Goal: Obtain resource: Download file/media

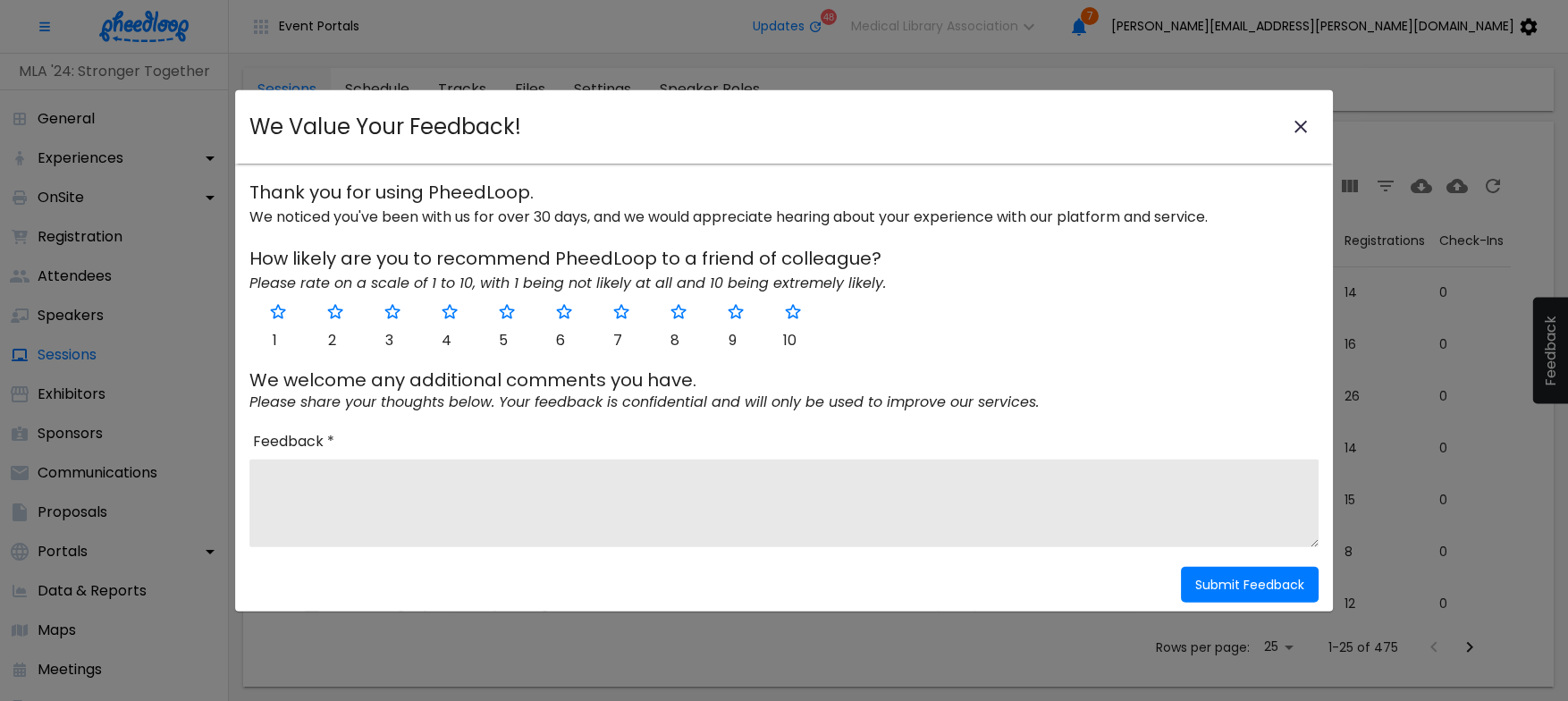
click at [1293, 126] on icon "close-modal" at bounding box center [1300, 126] width 22 height 22
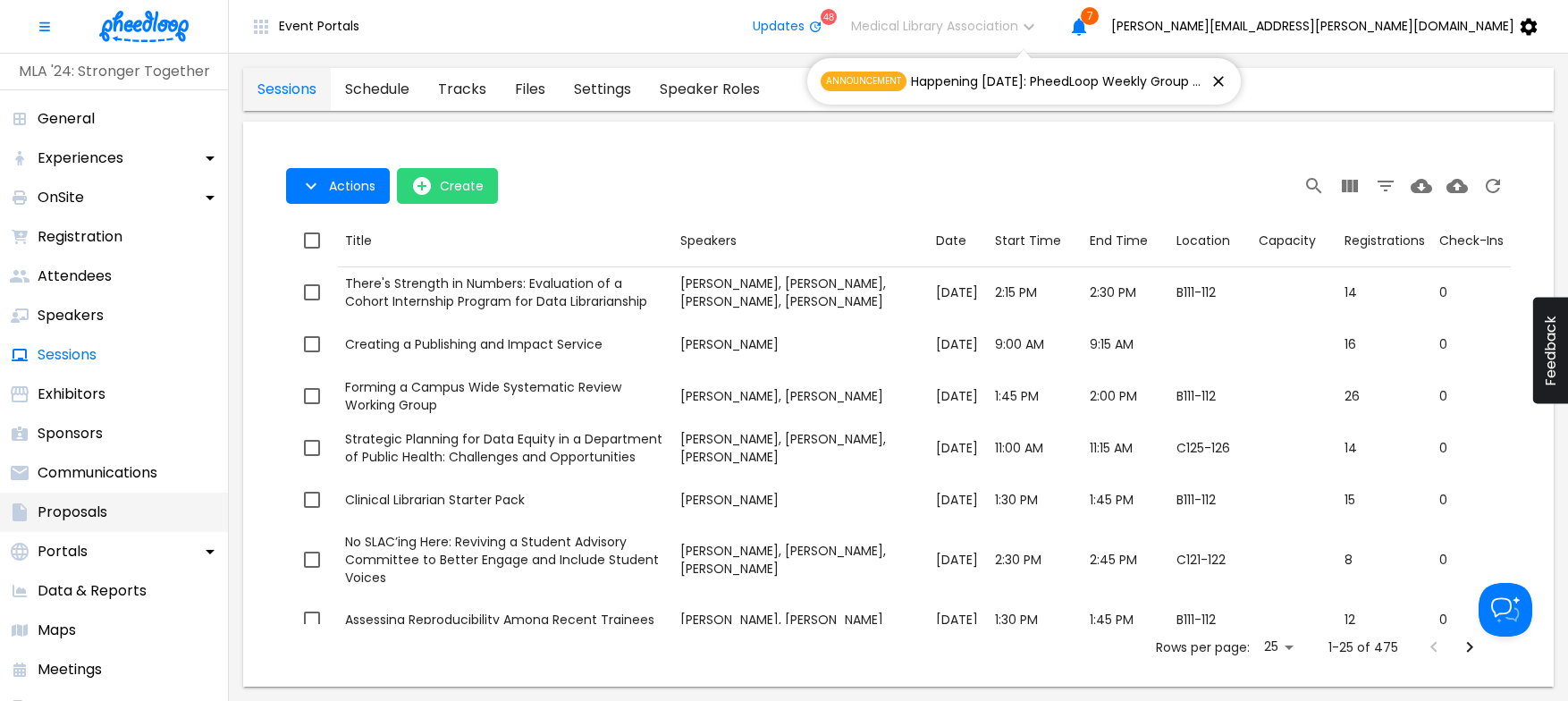
click at [74, 513] on p "Proposals" at bounding box center [72, 512] width 69 height 22
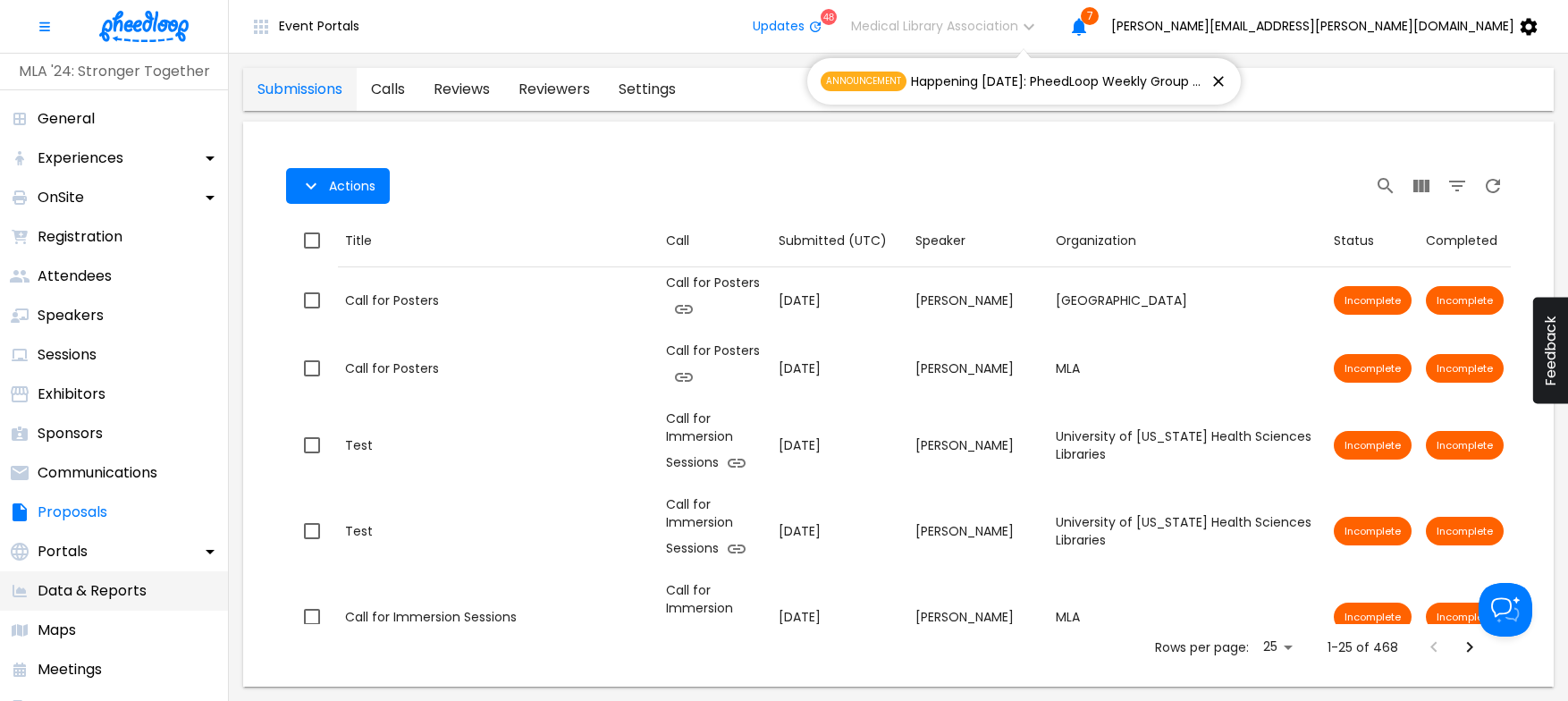
click at [120, 584] on p "Data & Reports" at bounding box center [92, 591] width 109 height 22
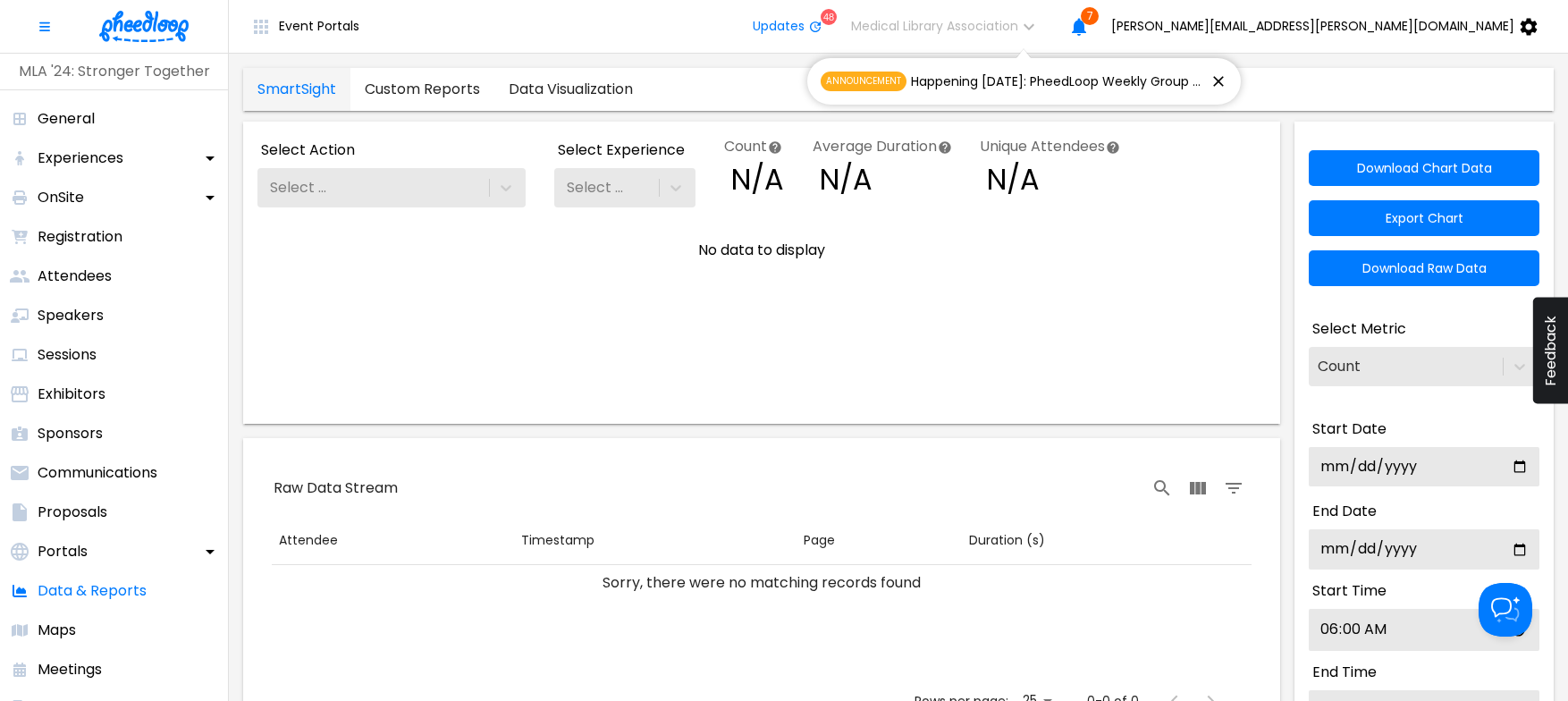
click at [409, 87] on link "Custom Reports" at bounding box center [423, 89] width 144 height 43
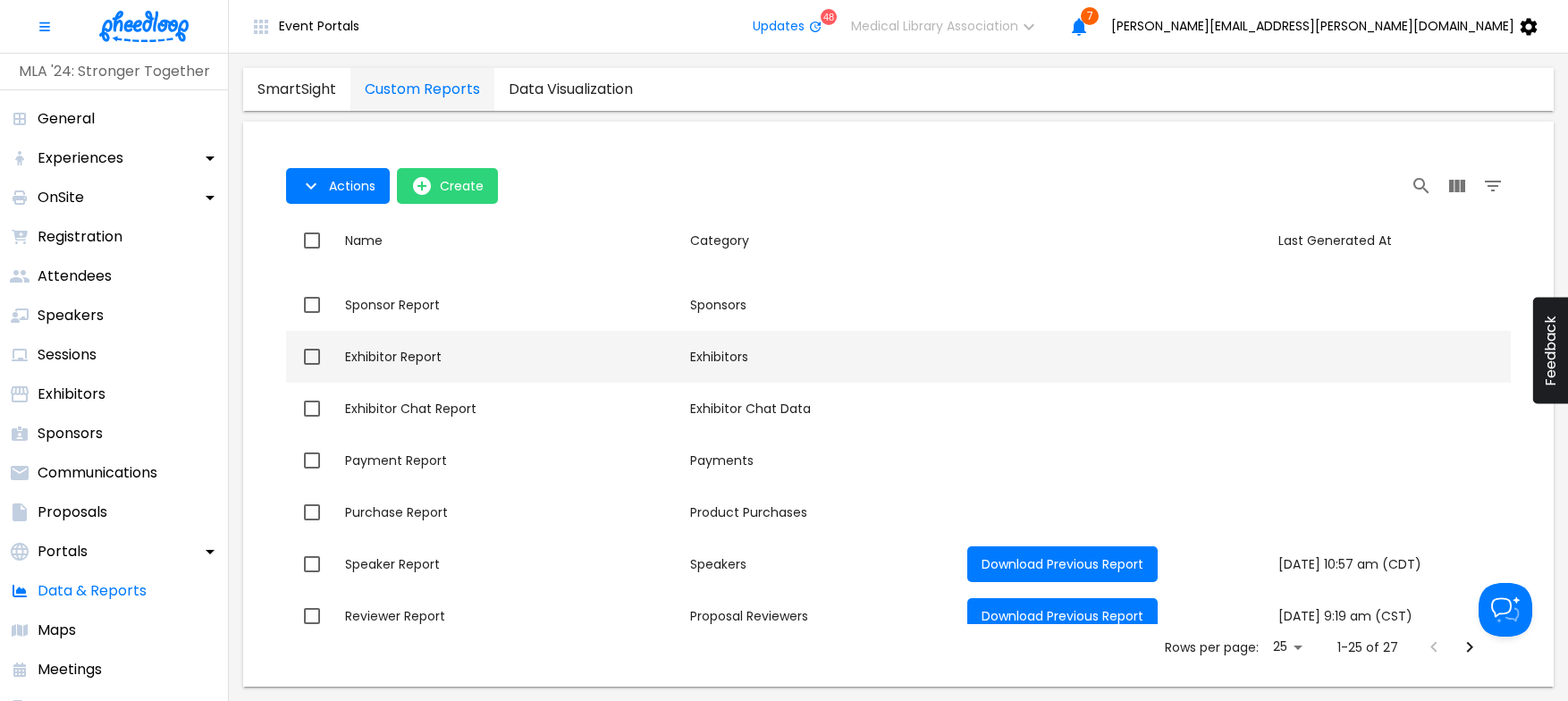
scroll to position [370, 0]
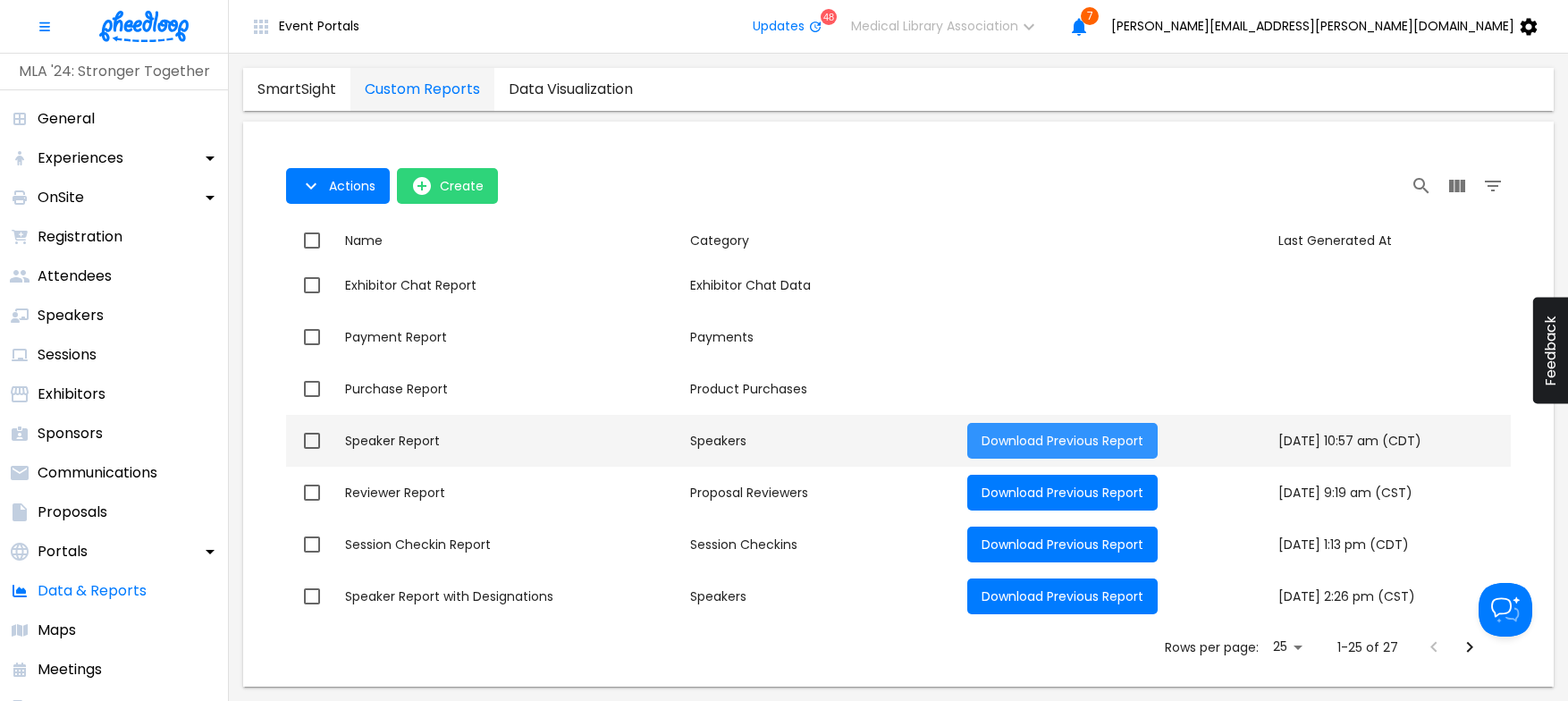
click at [997, 435] on span "Download Previous Report" at bounding box center [1062, 441] width 161 height 18
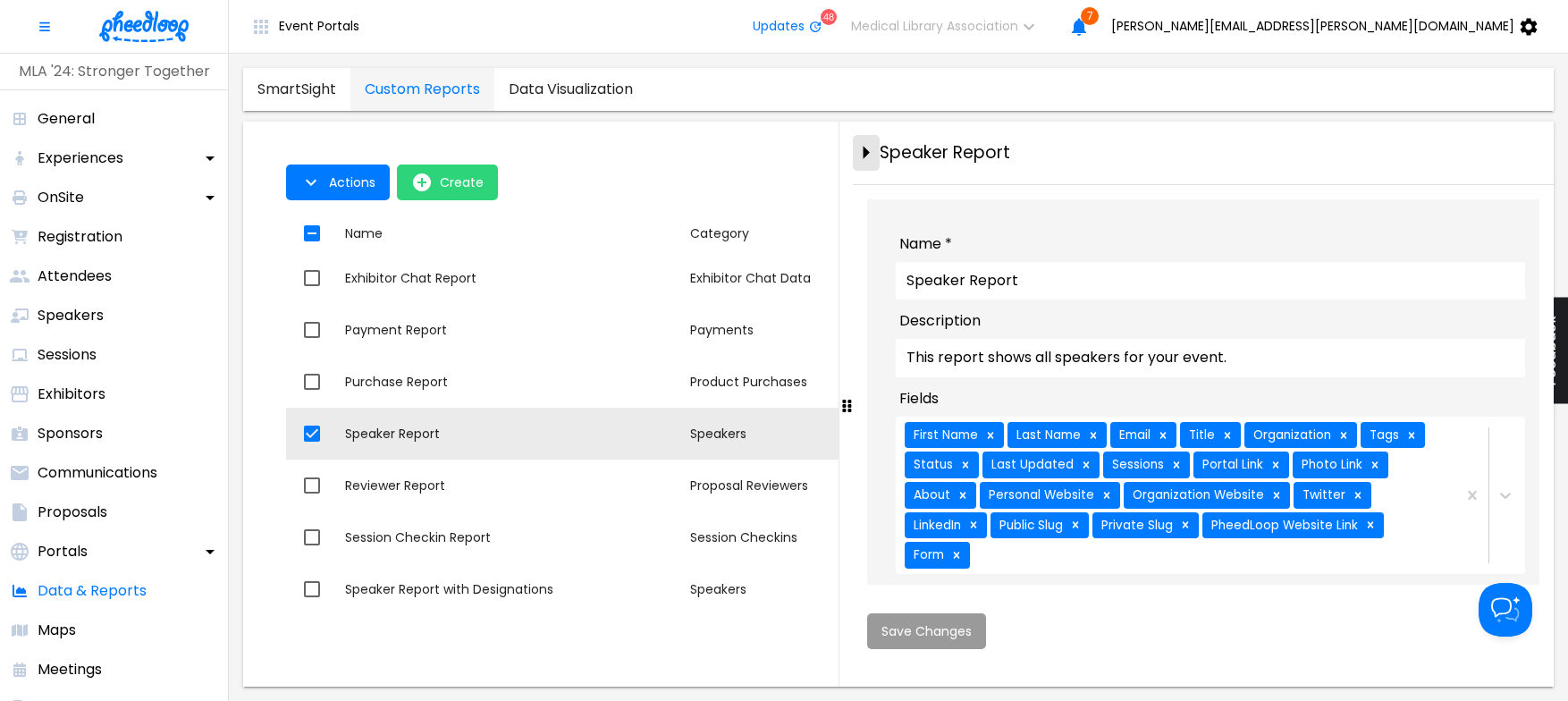
click at [868, 156] on icon "close-drawer" at bounding box center [865, 152] width 31 height 31
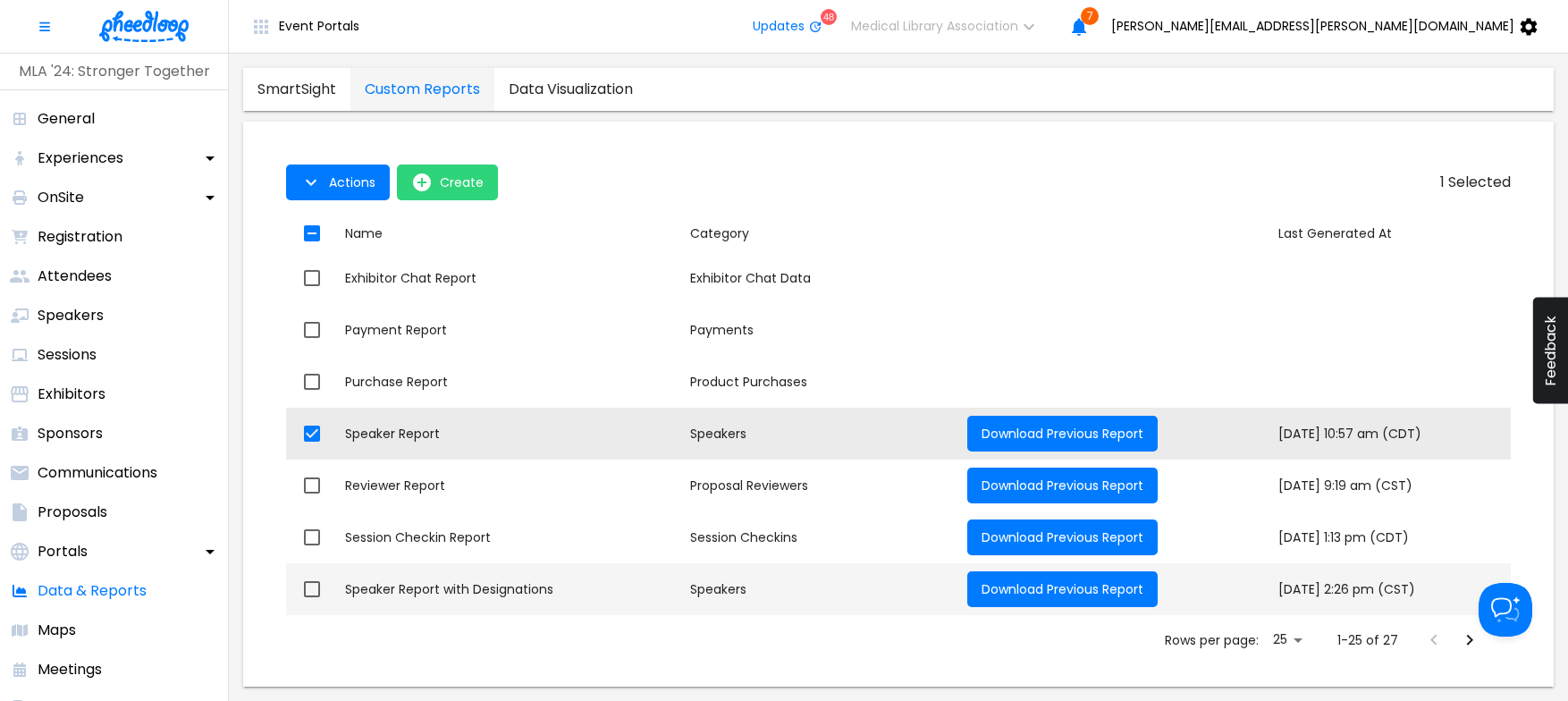
click at [512, 591] on div "Speaker Report with Designations" at bounding box center [510, 589] width 331 height 18
checkbox input "false"
checkbox input "true"
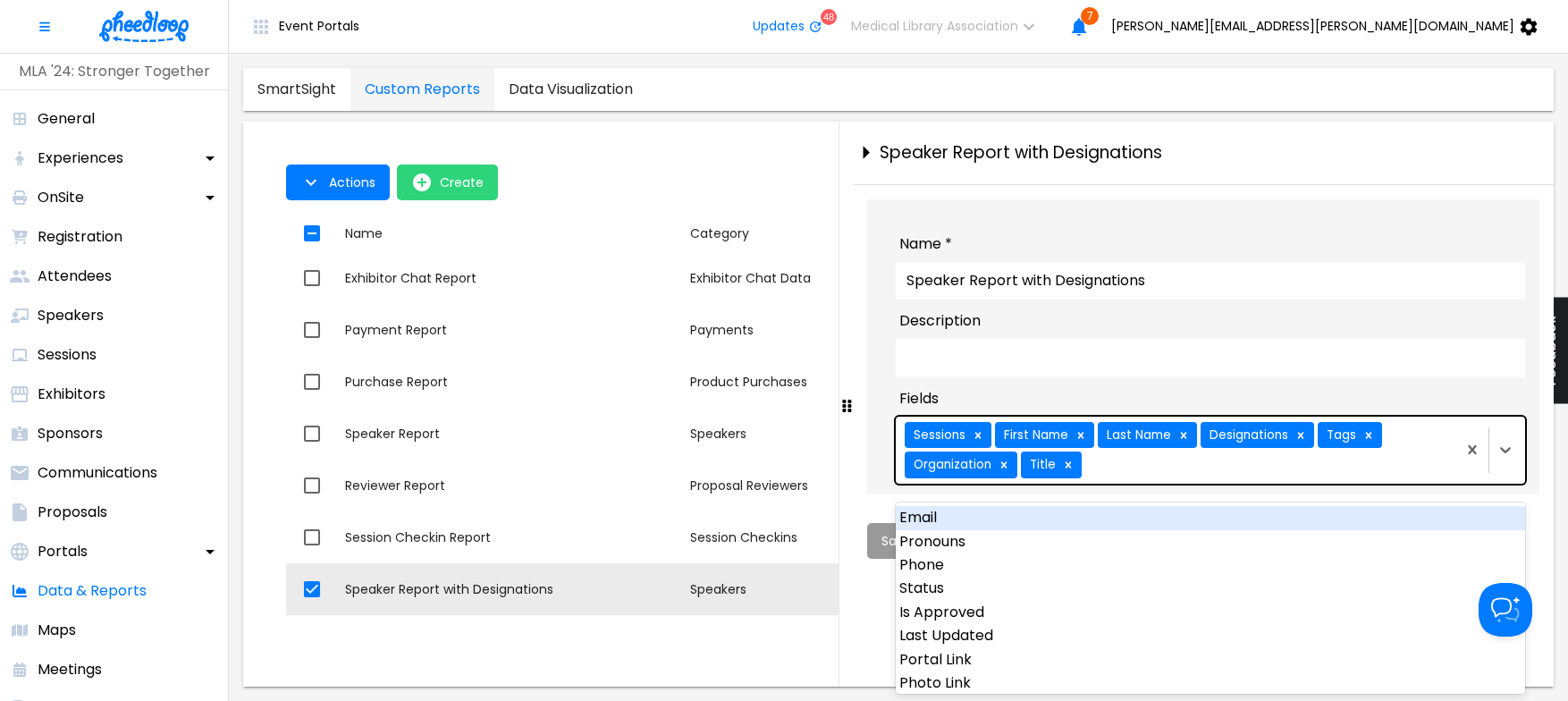
click at [1404, 474] on div "Sessions First Name Last Name Designations Tags Organization Title" at bounding box center [1174, 450] width 557 height 67
click at [868, 150] on icon "close-drawer" at bounding box center [865, 152] width 31 height 31
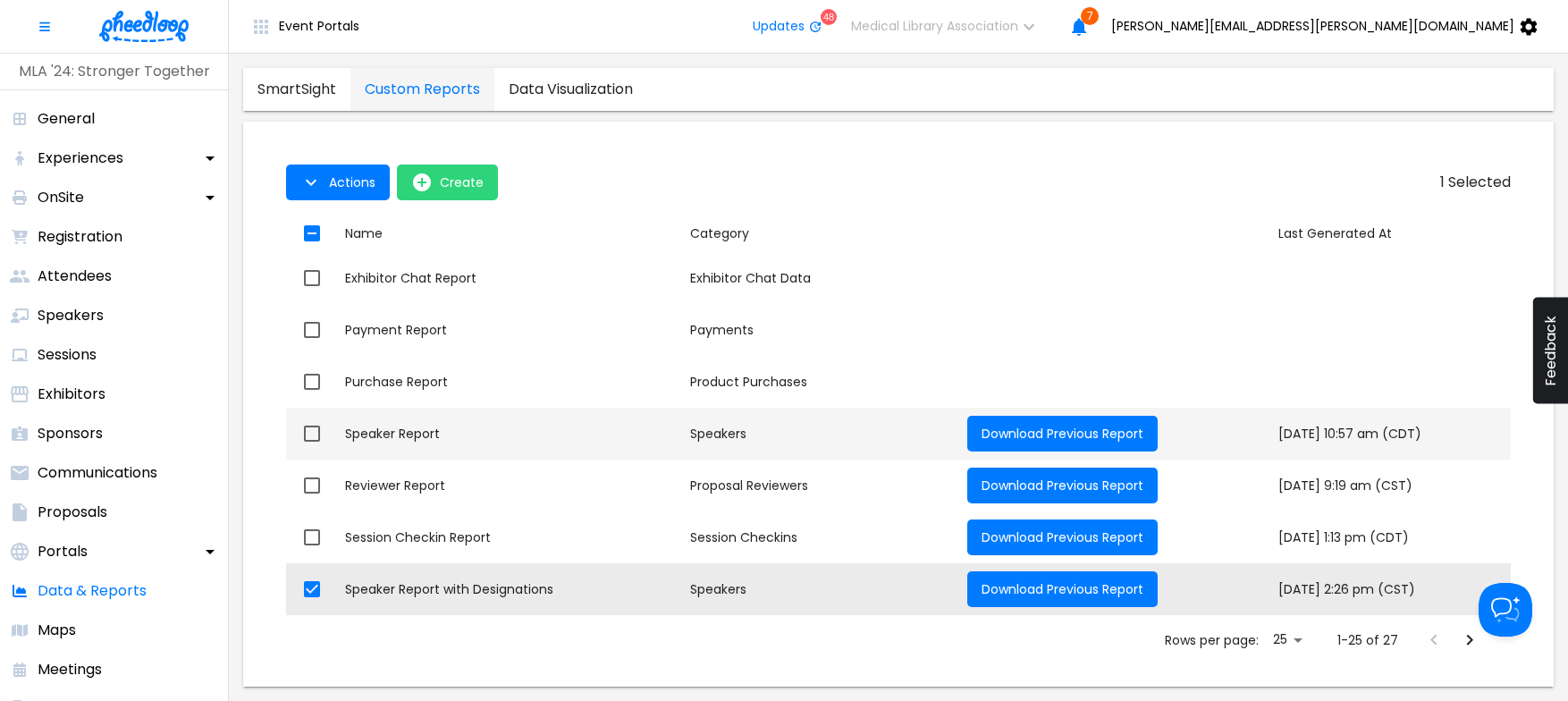
click at [432, 435] on div "Speaker Report" at bounding box center [510, 433] width 331 height 18
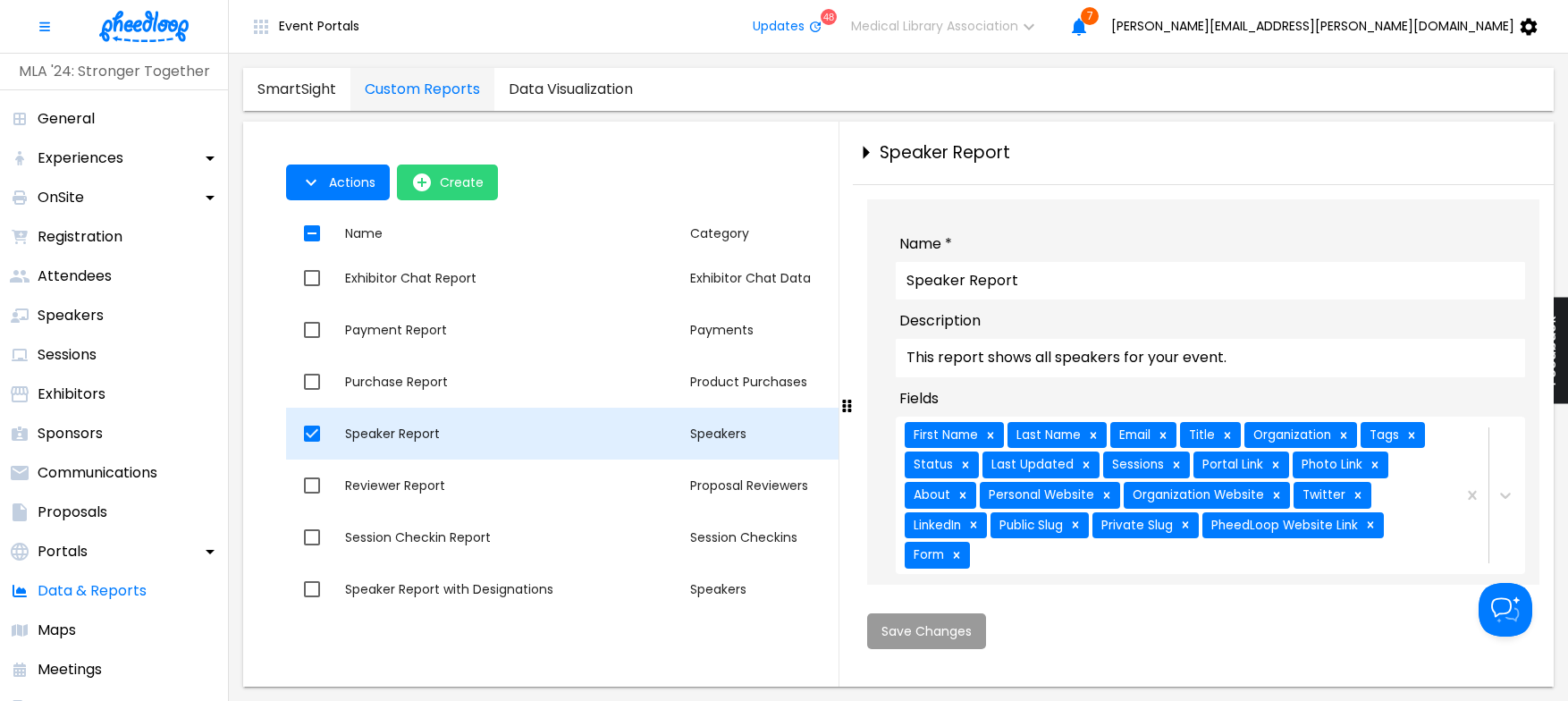
checkbox input "true"
checkbox input "false"
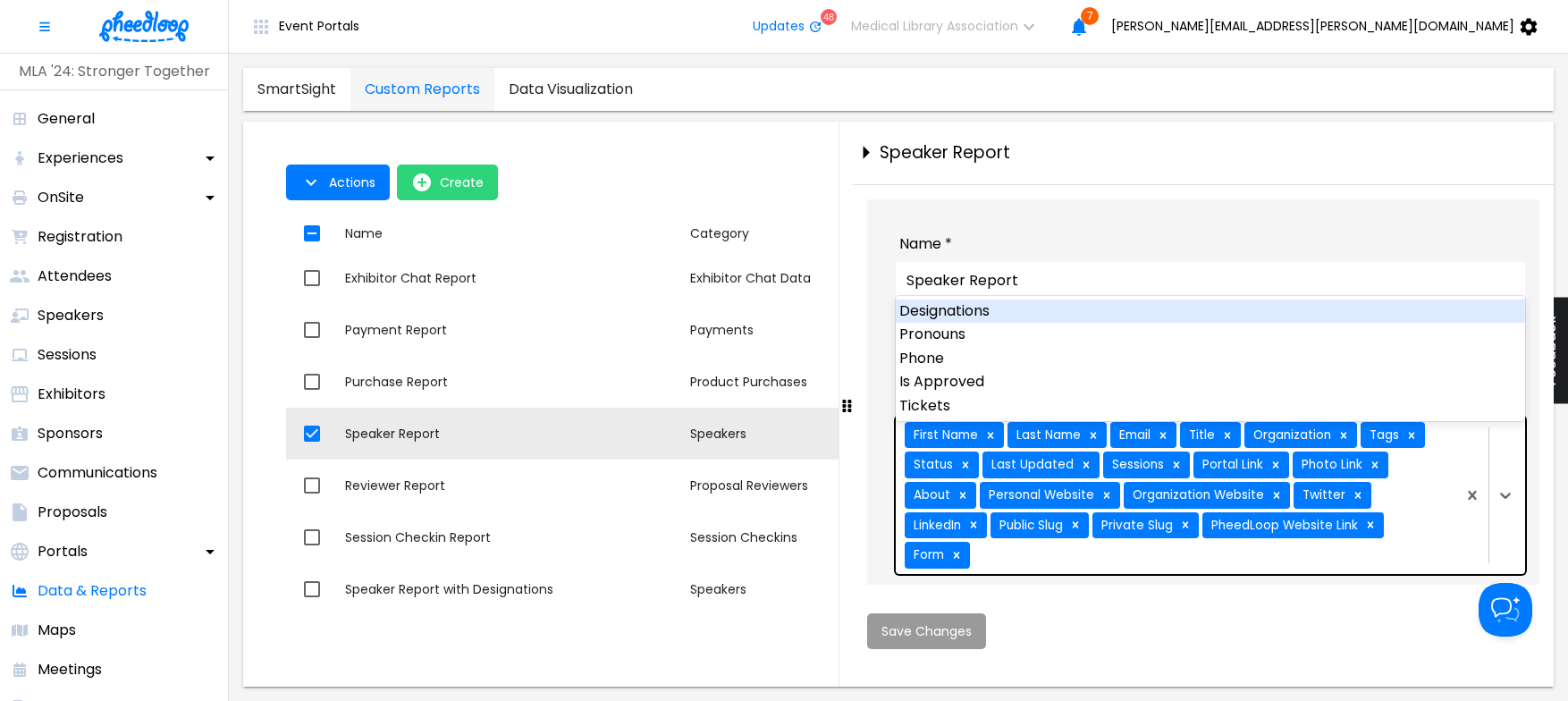
click at [1429, 527] on div "First Name Last Name Email Title Organization Tags Status Last Updated Sessions…" at bounding box center [1174, 496] width 557 height 158
click at [963, 313] on div "Designations" at bounding box center [1210, 311] width 629 height 23
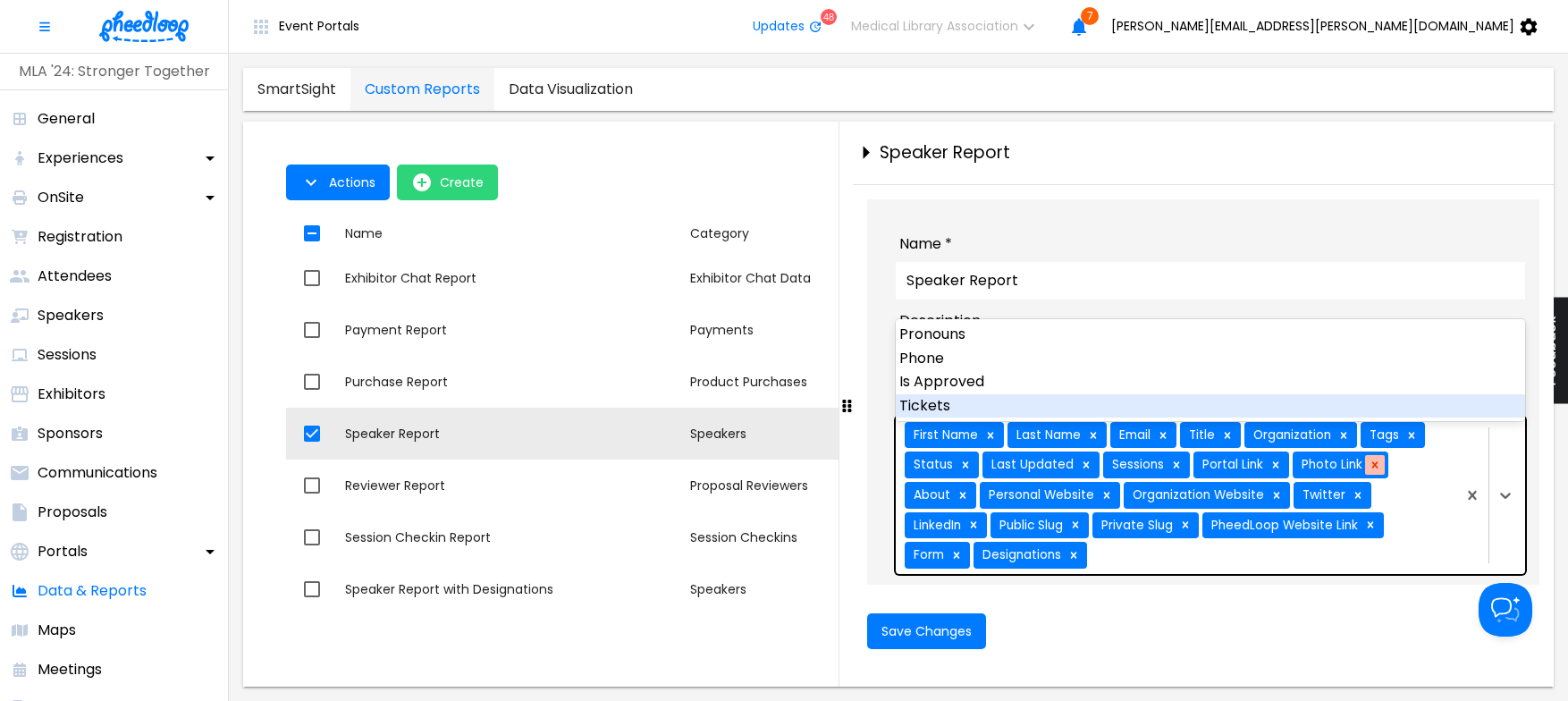
click at [1369, 471] on icon at bounding box center [1374, 464] width 12 height 12
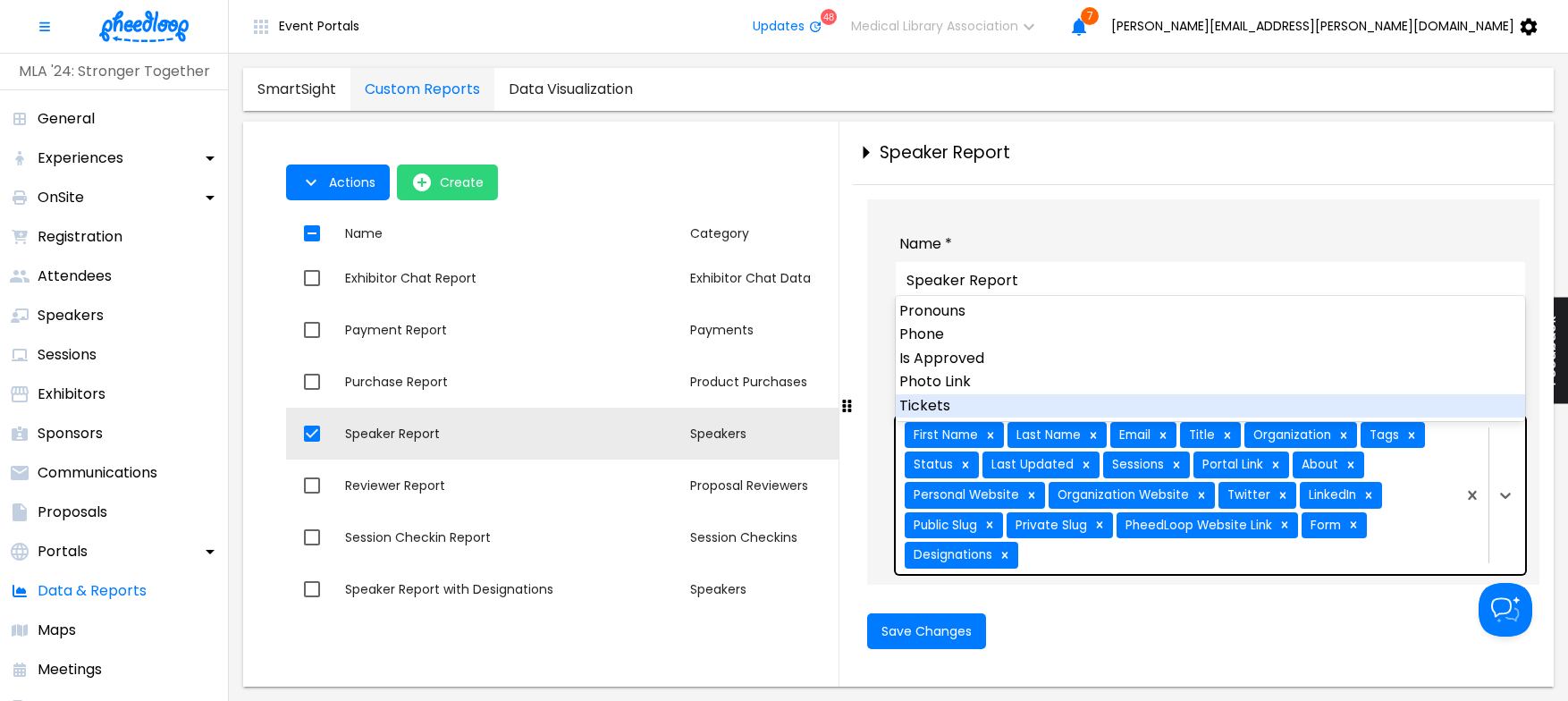
click at [1396, 550] on div "First Name Last Name Email Title Organization Tags Status Last Updated Sessions…" at bounding box center [1174, 496] width 557 height 158
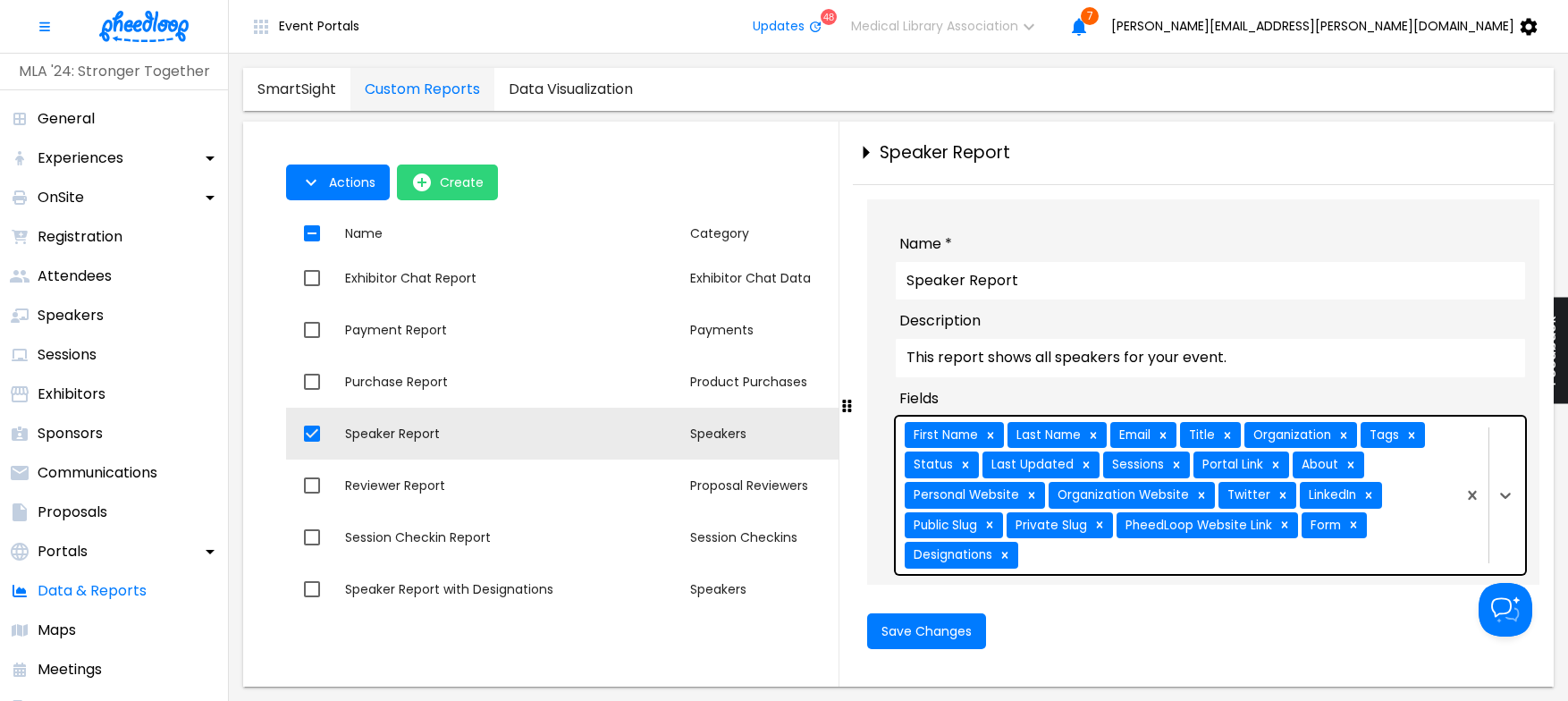
click at [1405, 562] on div "First Name Last Name Email Title Organization Tags Status Last Updated Sessions…" at bounding box center [1174, 496] width 557 height 158
click at [1404, 561] on div "First Name Last Name Email Title Organization Tags Status Last Updated Sessions…" at bounding box center [1174, 496] width 557 height 158
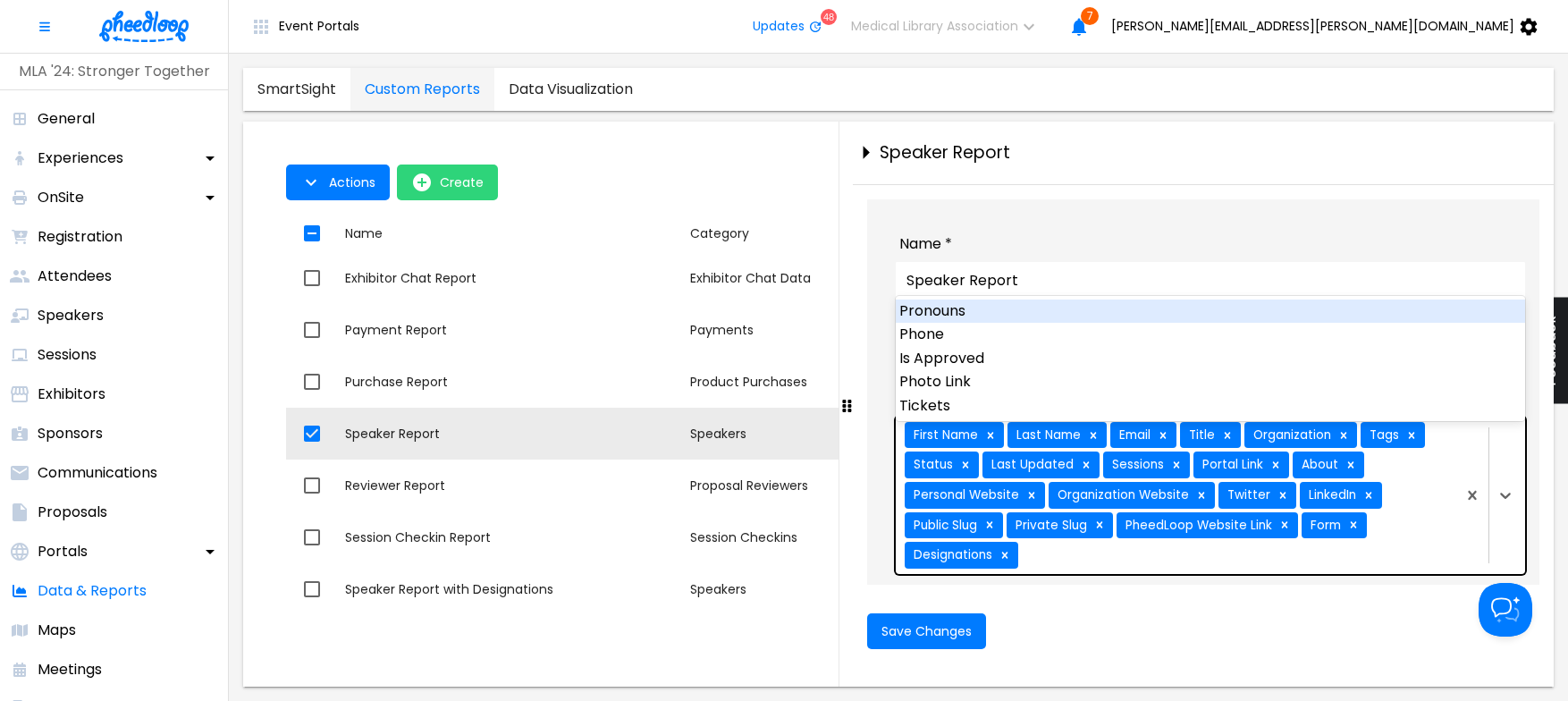
click at [1404, 561] on div "First Name Last Name Email Title Organization Tags Status Last Updated Sessions…" at bounding box center [1174, 496] width 557 height 158
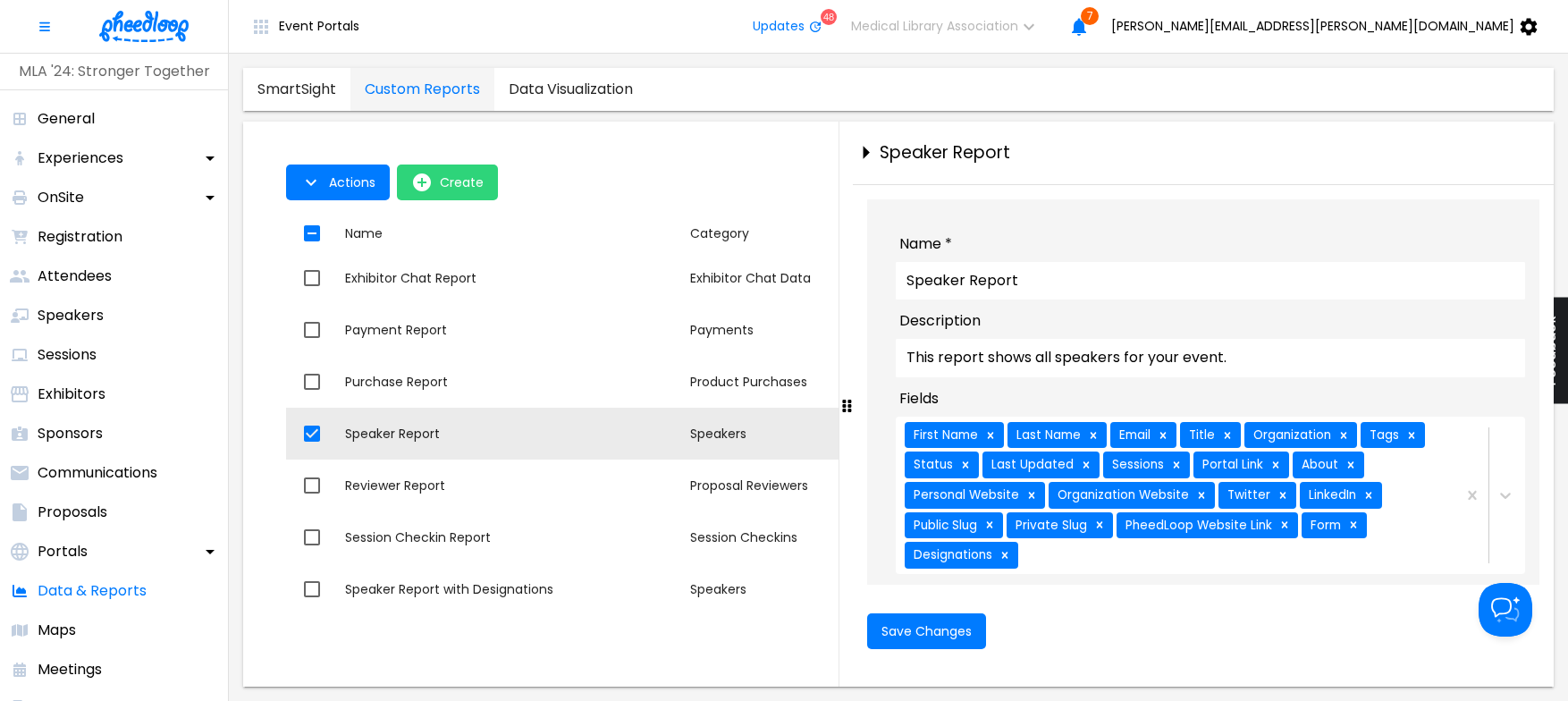
click at [1116, 628] on div "Save Changes" at bounding box center [1203, 631] width 672 height 65
click at [914, 638] on span "Save Changes" at bounding box center [926, 631] width 90 height 14
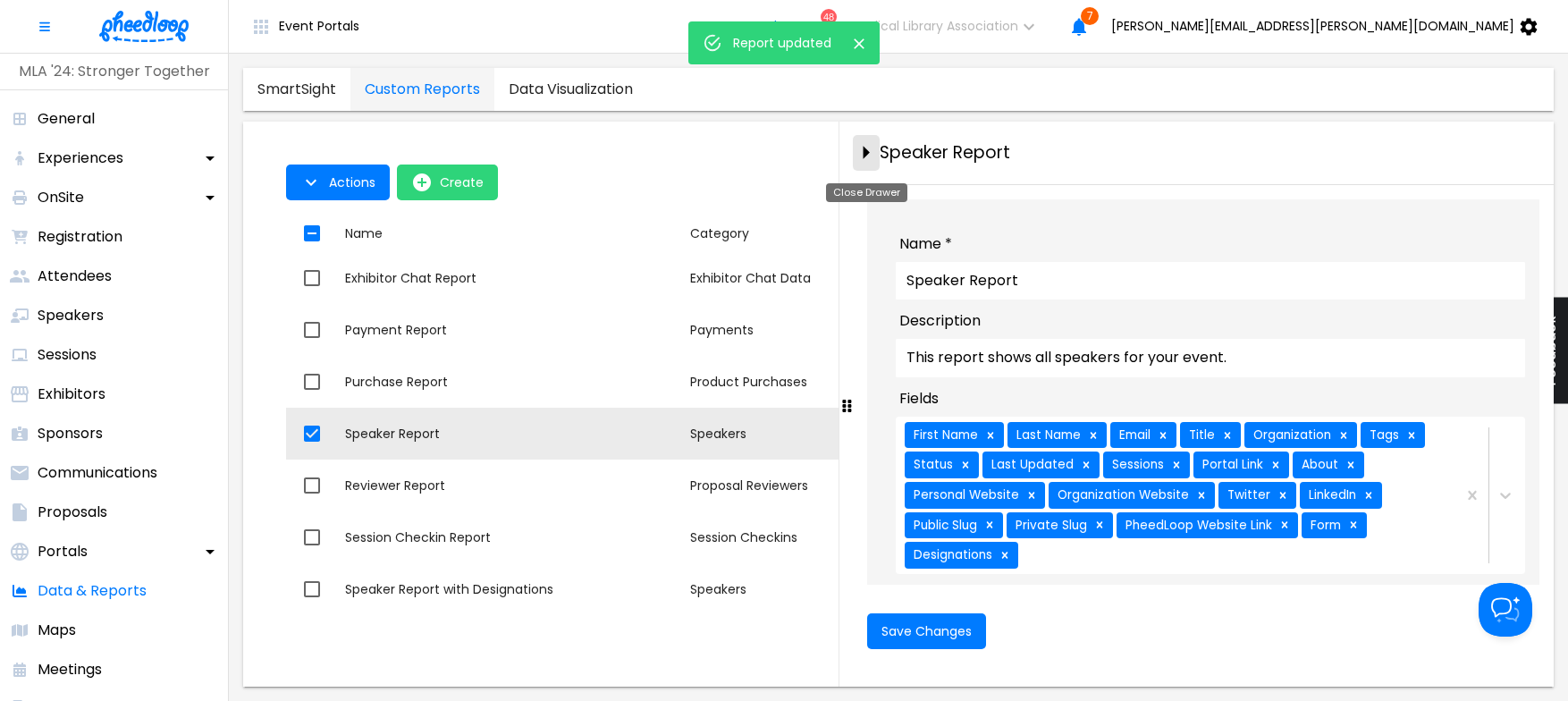
click at [875, 149] on icon "close-drawer" at bounding box center [865, 152] width 31 height 31
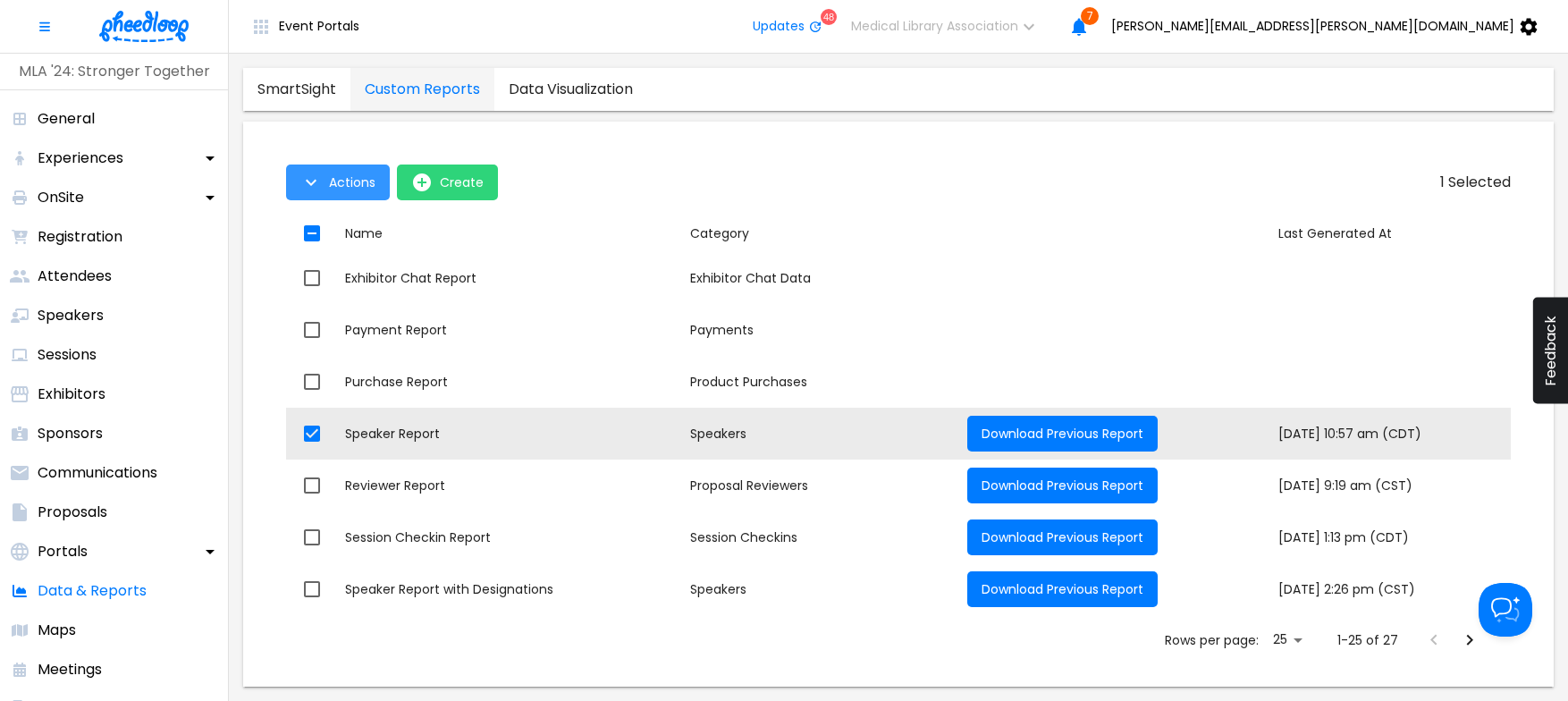
click at [356, 168] on button "Actions" at bounding box center [337, 182] width 104 height 36
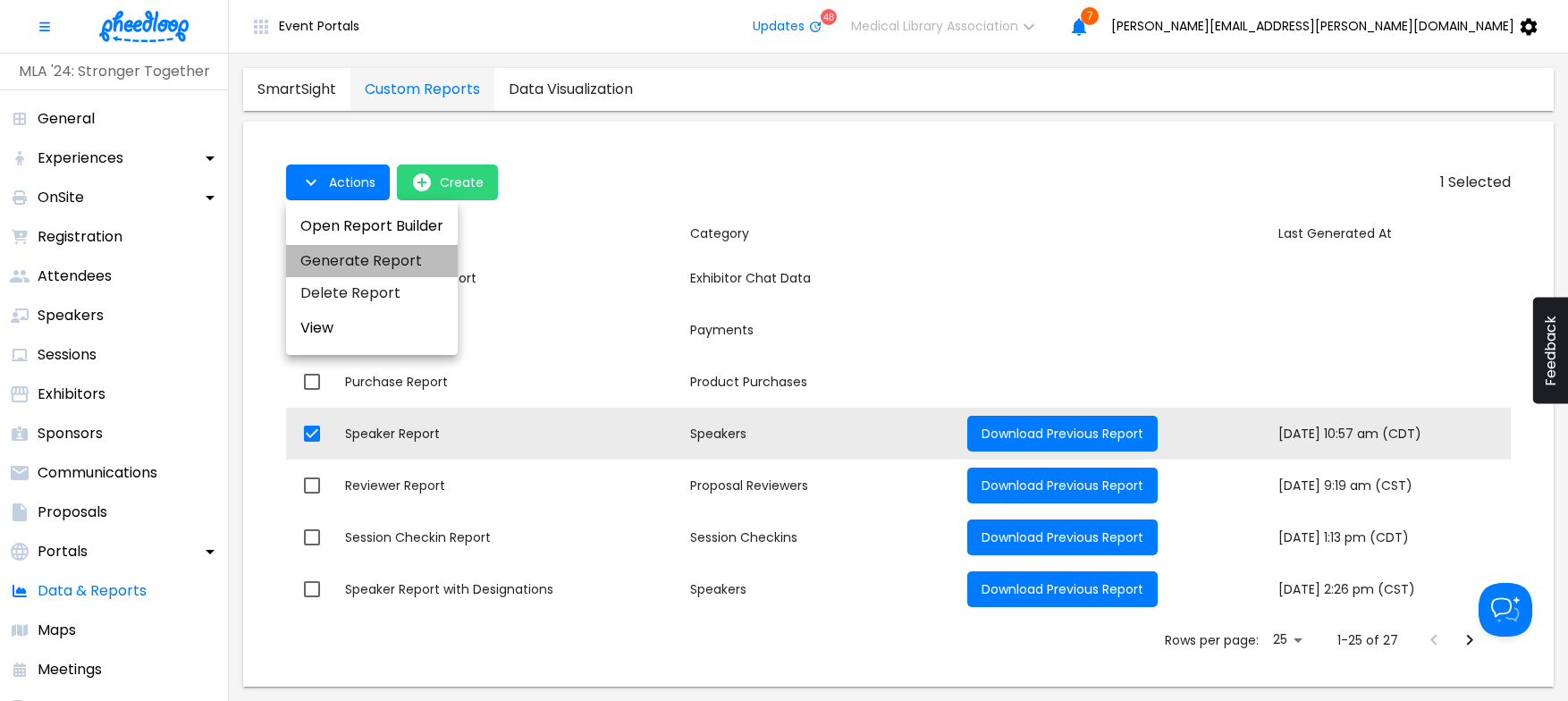
click at [376, 254] on li "Generate Report" at bounding box center [371, 261] width 172 height 32
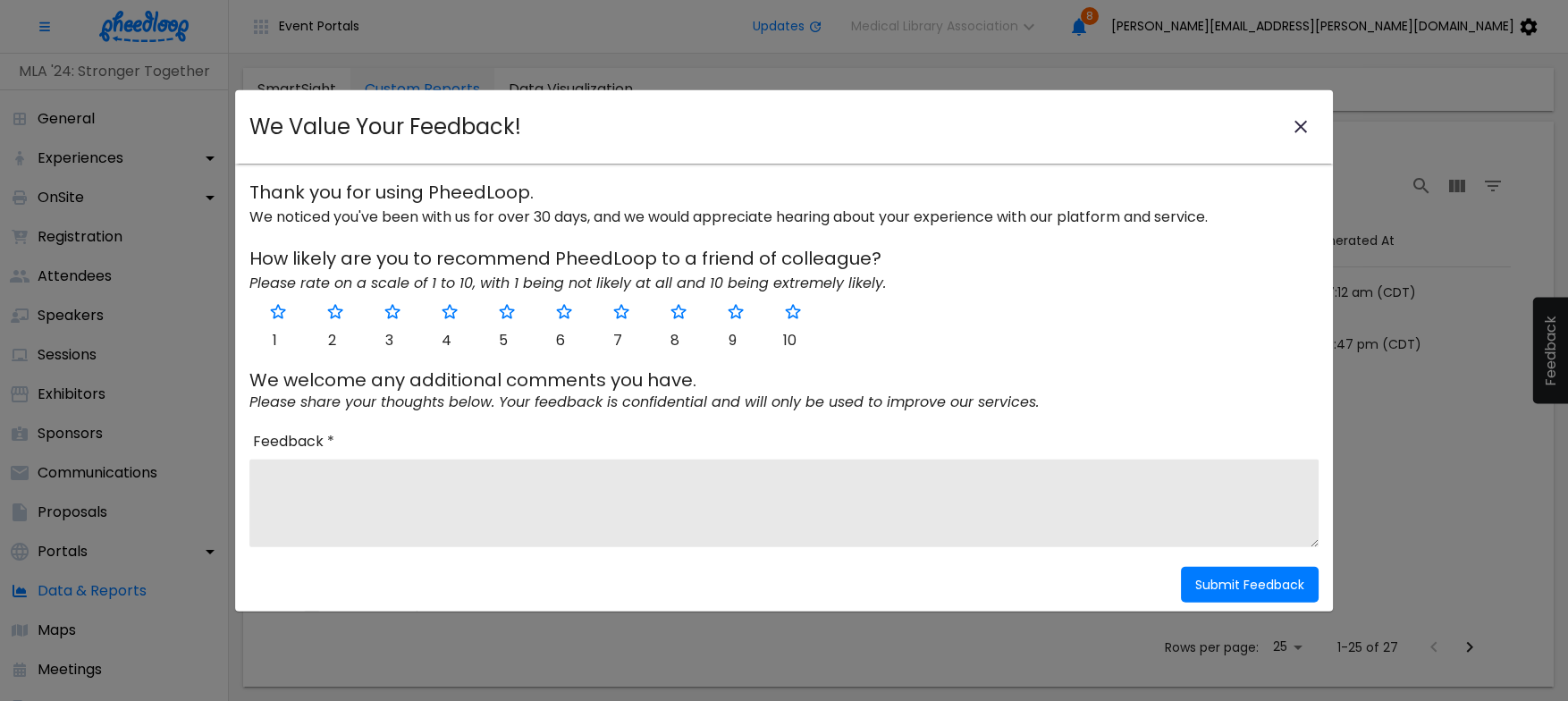
click at [1306, 126] on icon "close-modal" at bounding box center [1300, 126] width 22 height 22
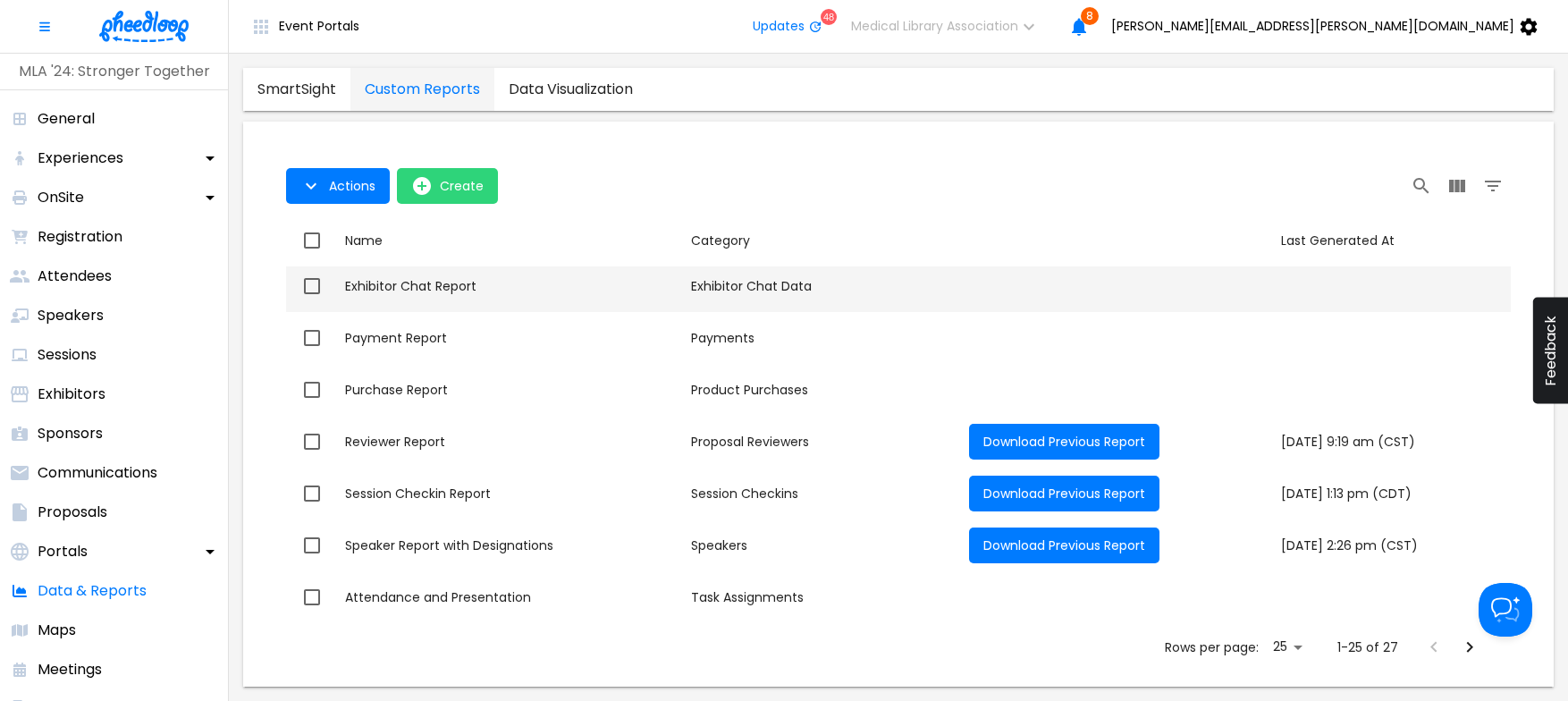
scroll to position [370, 0]
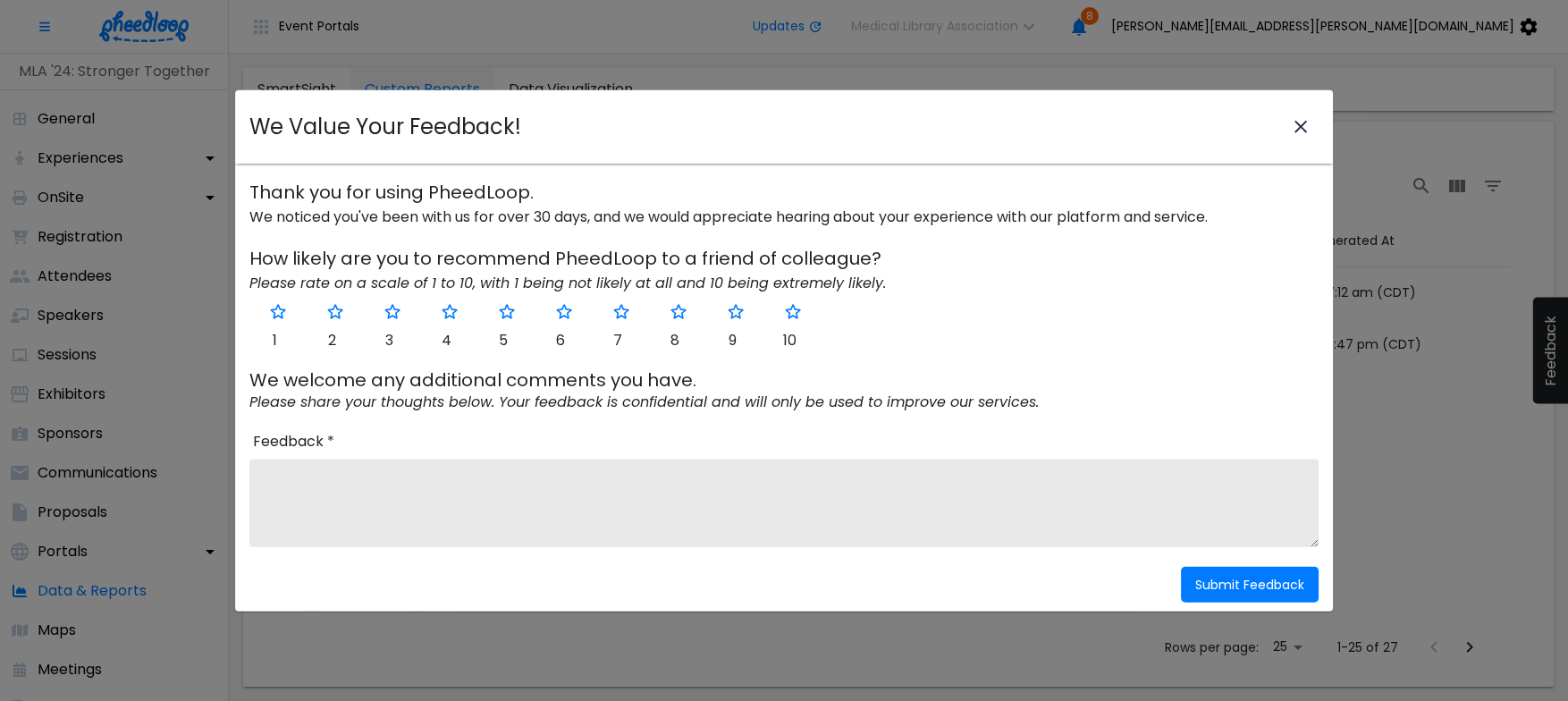
click at [1296, 128] on icon "close-modal" at bounding box center [1300, 126] width 22 height 22
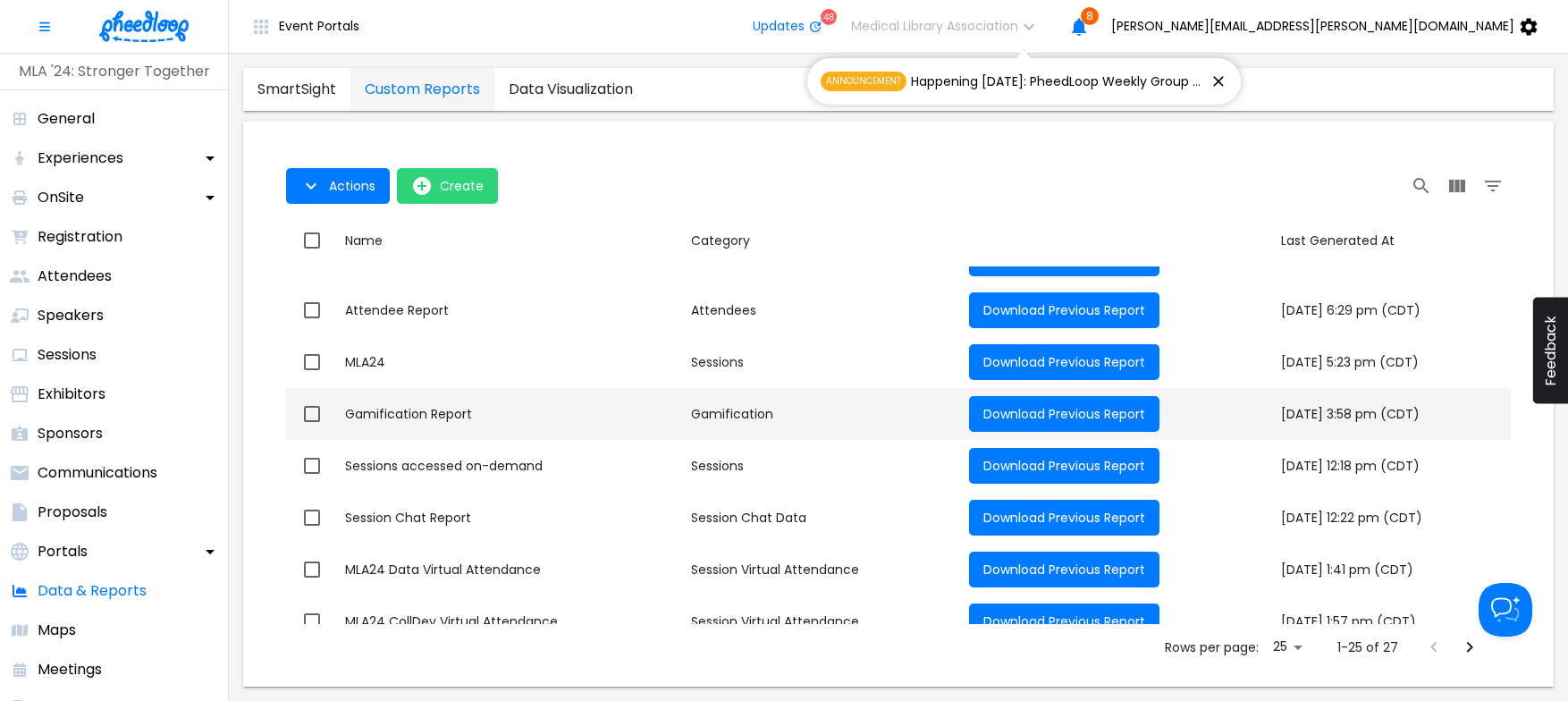
scroll to position [938, 0]
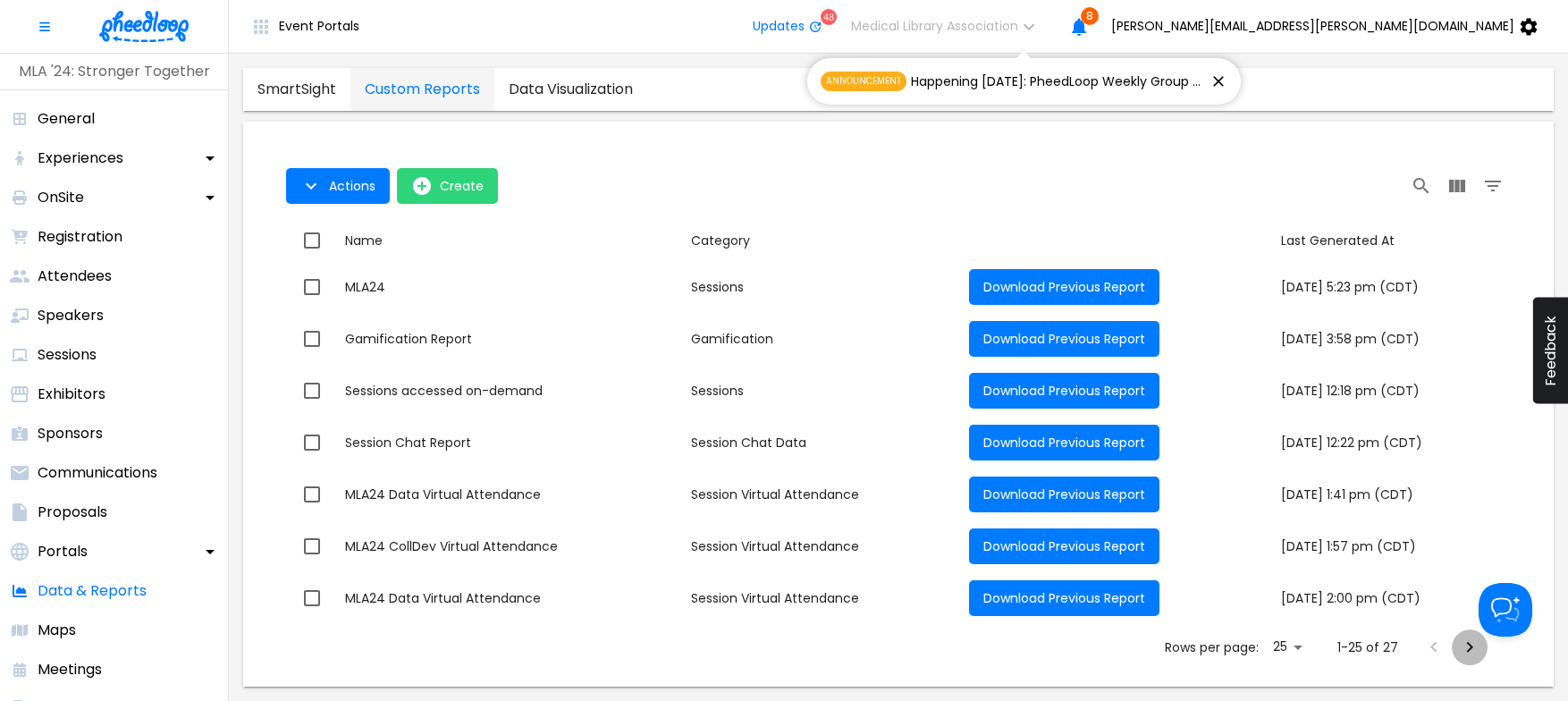
drag, startPoint x: 1462, startPoint y: 647, endPoint x: 1441, endPoint y: 636, distance: 23.7
click at [1463, 647] on icon "Next Page" at bounding box center [1469, 647] width 22 height 22
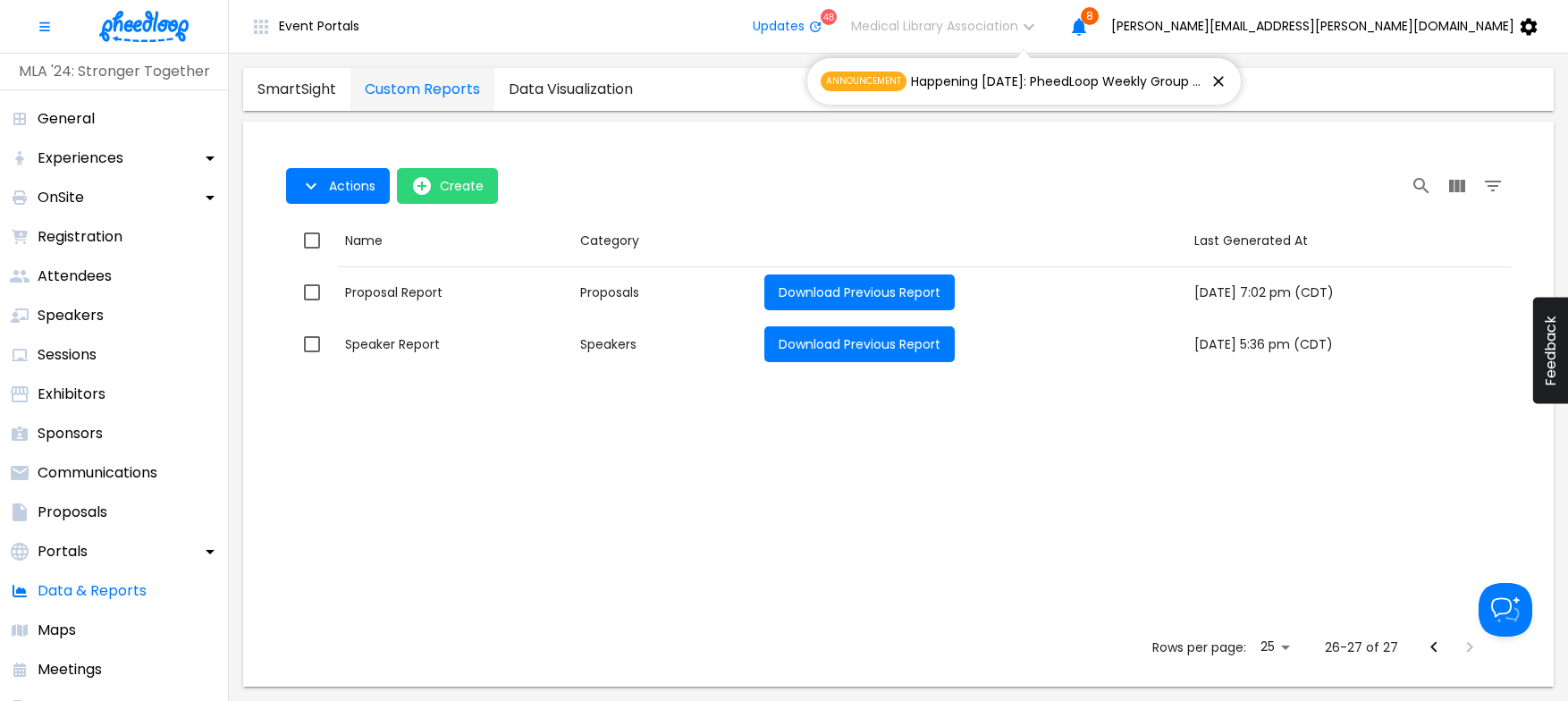
scroll to position [0, 0]
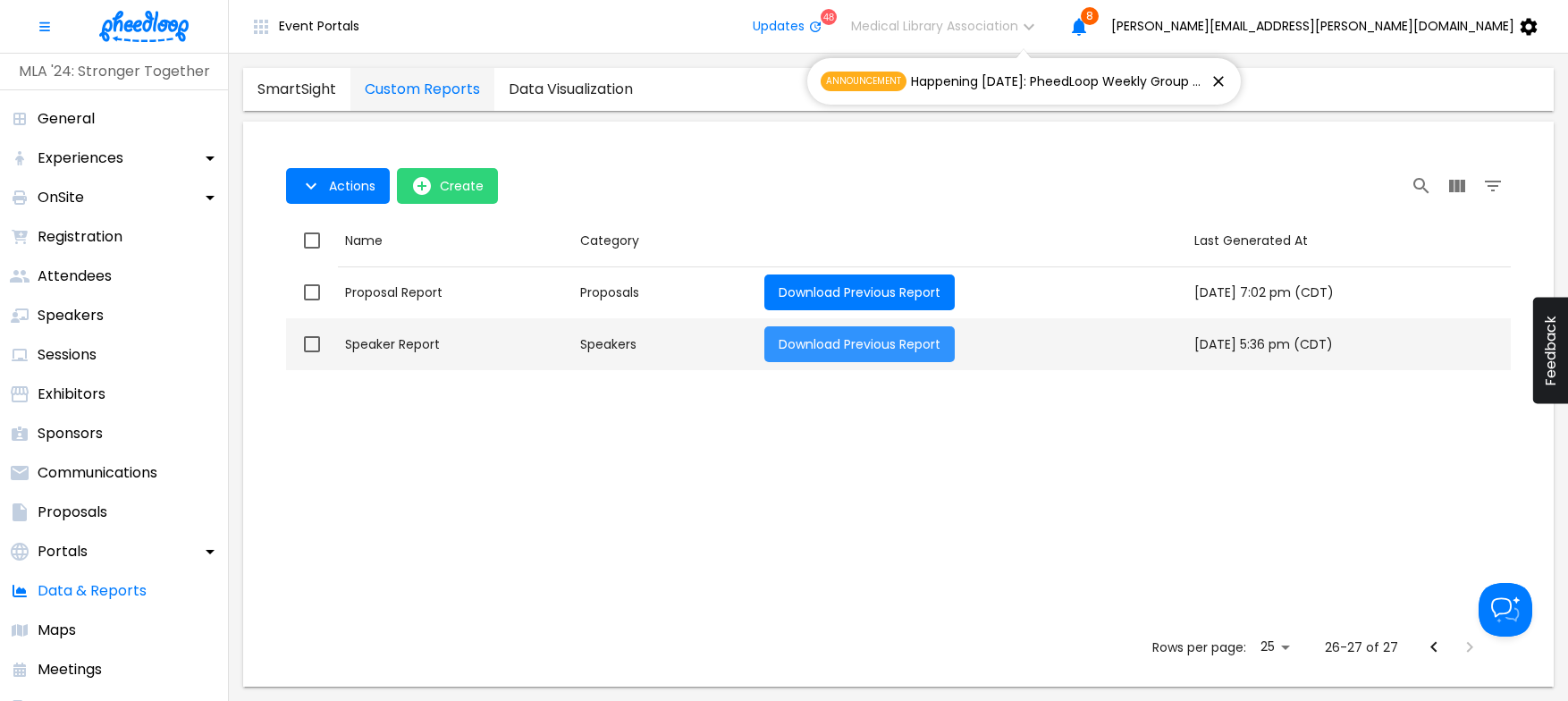
click at [779, 342] on span "Download Previous Report" at bounding box center [860, 344] width 161 height 18
checkbox input "true"
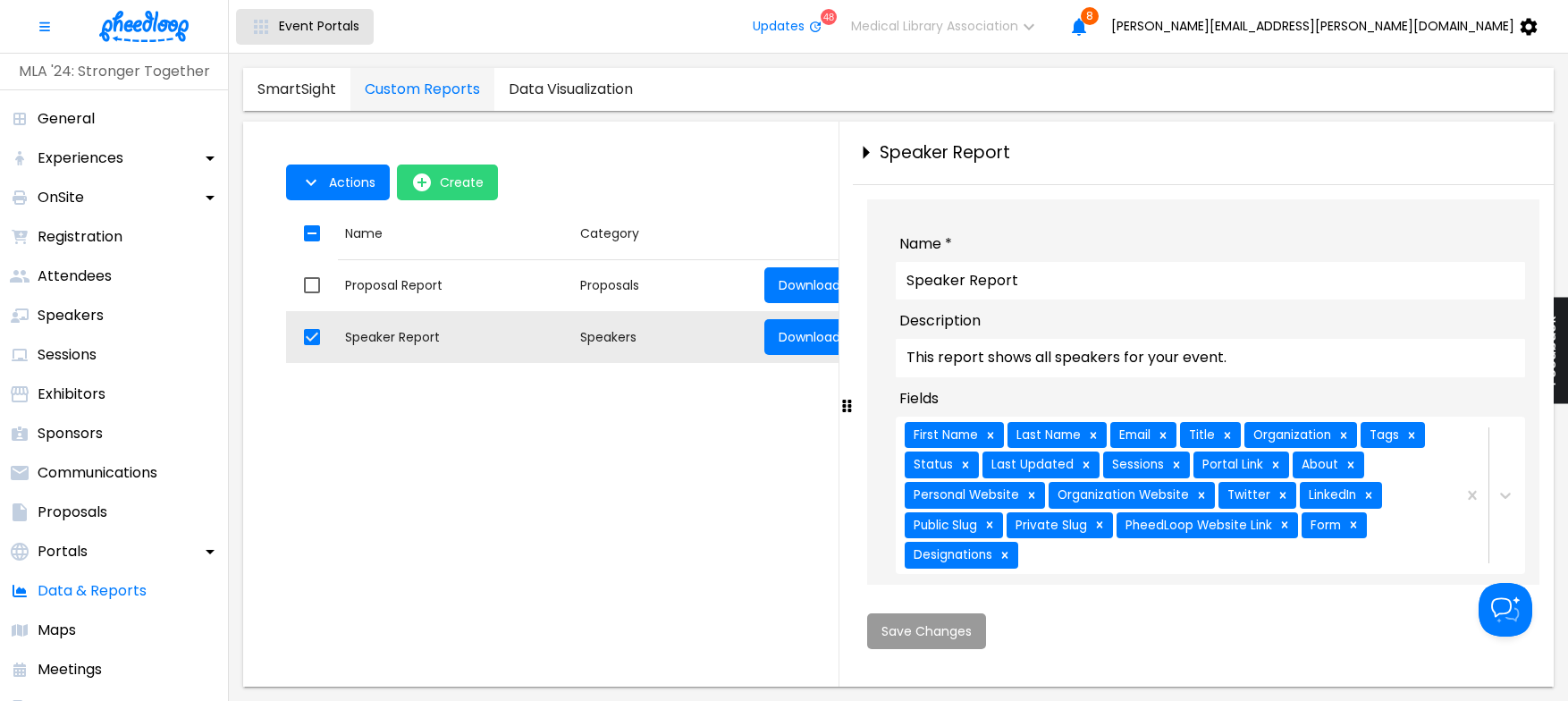
click at [326, 29] on span "Event Portals" at bounding box center [319, 26] width 81 height 14
